Goal: Task Accomplishment & Management: Manage account settings

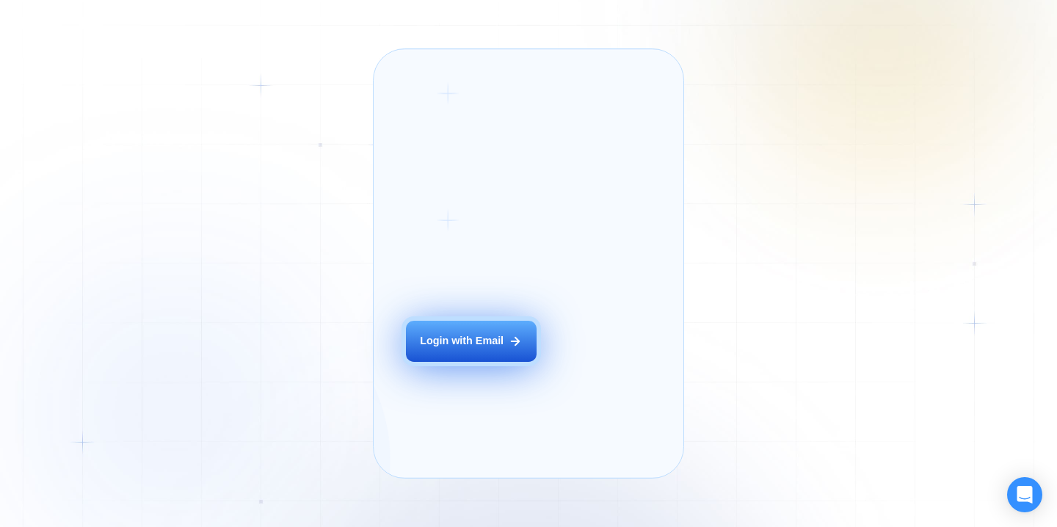
click at [496, 349] on div "Login with Email" at bounding box center [462, 341] width 84 height 15
